Goal: Task Accomplishment & Management: Use online tool/utility

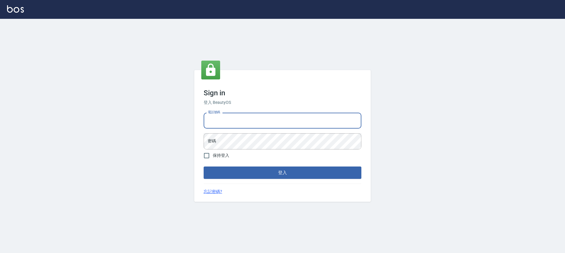
click at [282, 122] on input "電話號碼" at bounding box center [283, 121] width 158 height 16
type input "0900345509"
click at [204, 167] on button "登入" at bounding box center [283, 173] width 158 height 12
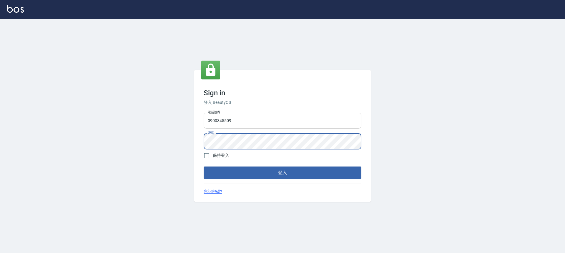
click at [204, 167] on button "登入" at bounding box center [283, 173] width 158 height 12
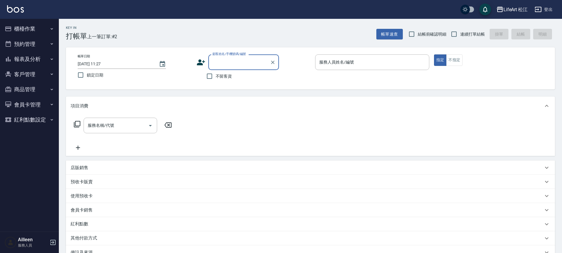
click at [40, 78] on button "客戶管理" at bounding box center [29, 74] width 54 height 15
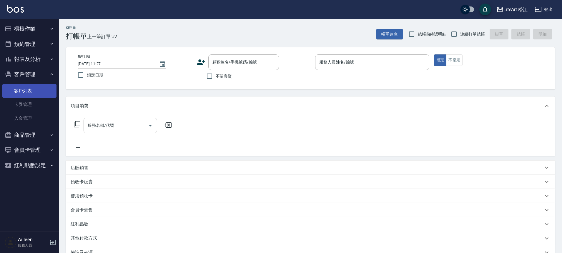
click at [43, 90] on link "客戶列表" at bounding box center [29, 91] width 54 height 14
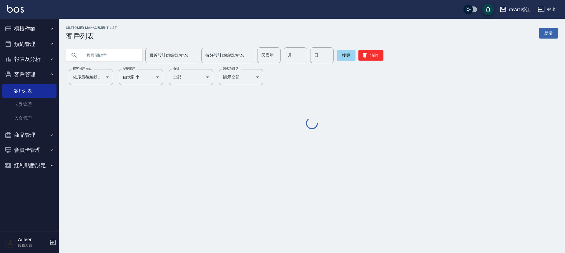
click at [110, 55] on input "text" at bounding box center [109, 55] width 55 height 16
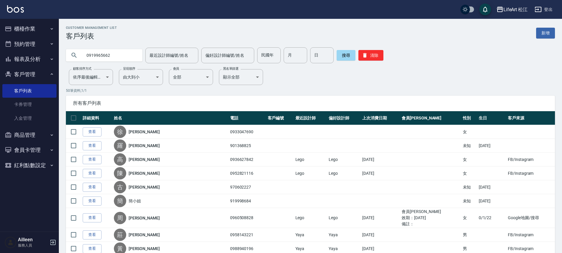
type input "0919965662"
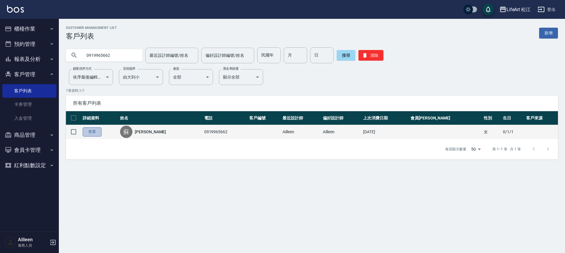
click at [89, 129] on link "查看" at bounding box center [92, 131] width 19 height 9
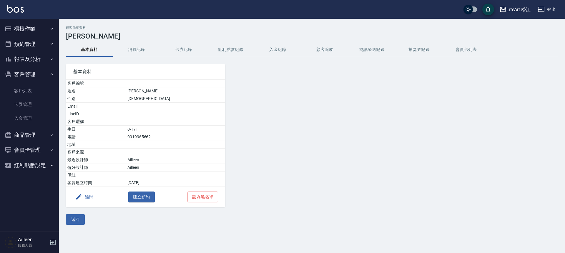
click at [138, 50] on button "消費記錄" at bounding box center [136, 50] width 47 height 14
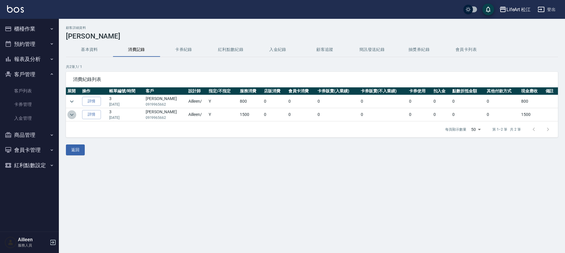
click at [73, 114] on icon "expand row" at bounding box center [71, 114] width 7 height 7
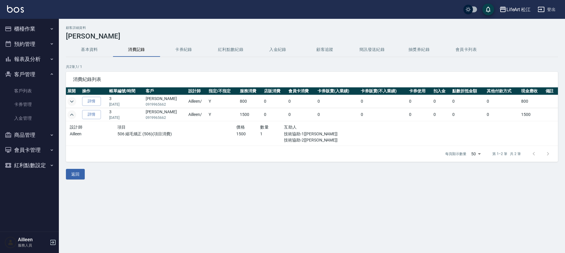
click at [74, 100] on icon "expand row" at bounding box center [71, 101] width 7 height 7
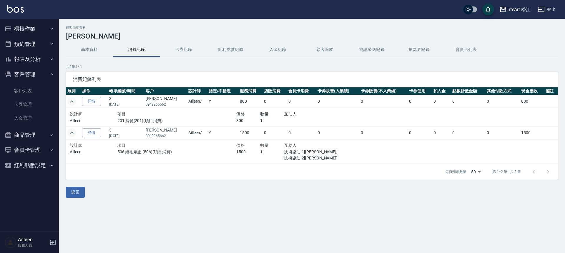
click at [29, 32] on button "櫃檯作業" at bounding box center [29, 28] width 54 height 15
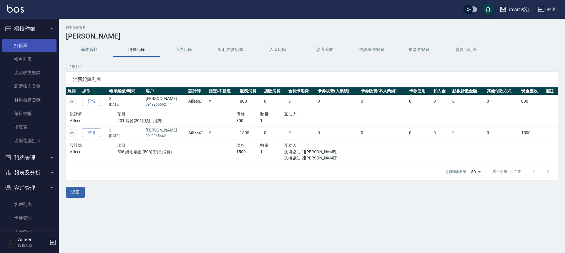
click at [28, 45] on link "打帳單" at bounding box center [29, 46] width 54 height 14
